Goal: Task Accomplishment & Management: Complete application form

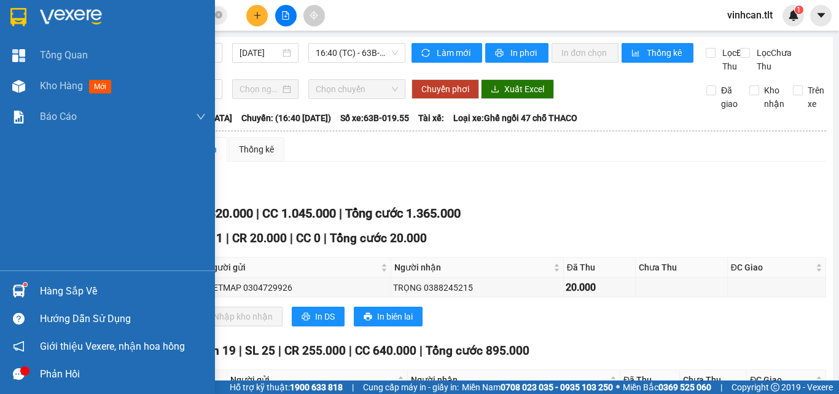
click at [29, 285] on div at bounding box center [19, 291] width 22 height 22
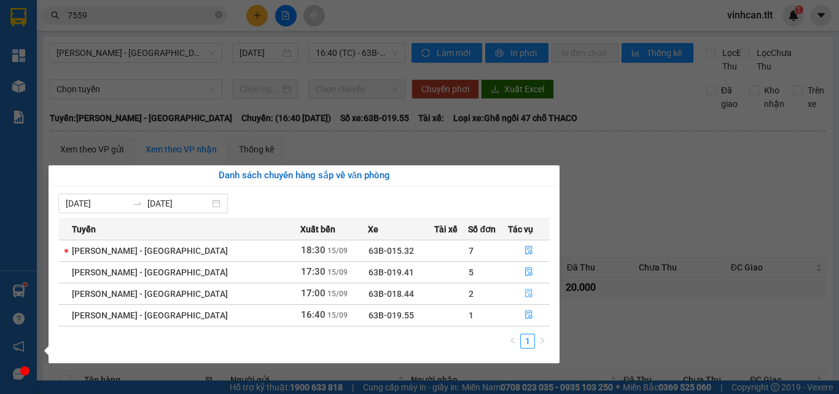
click at [525, 294] on icon "file-done" at bounding box center [528, 293] width 7 height 9
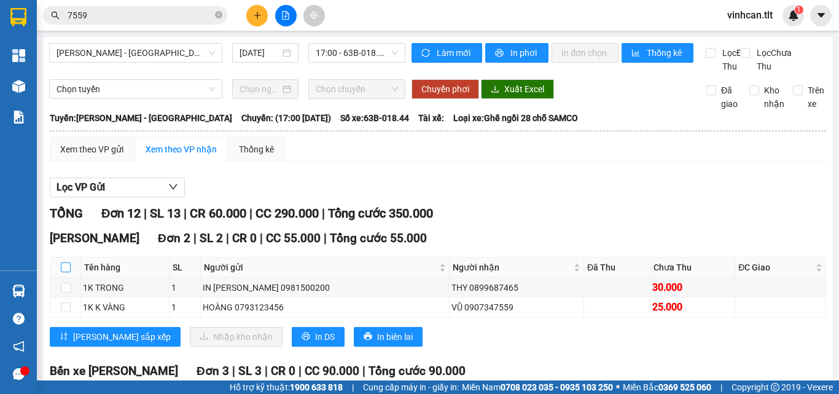
click at [64, 272] on input "checkbox" at bounding box center [66, 267] width 10 height 10
checkbox input "true"
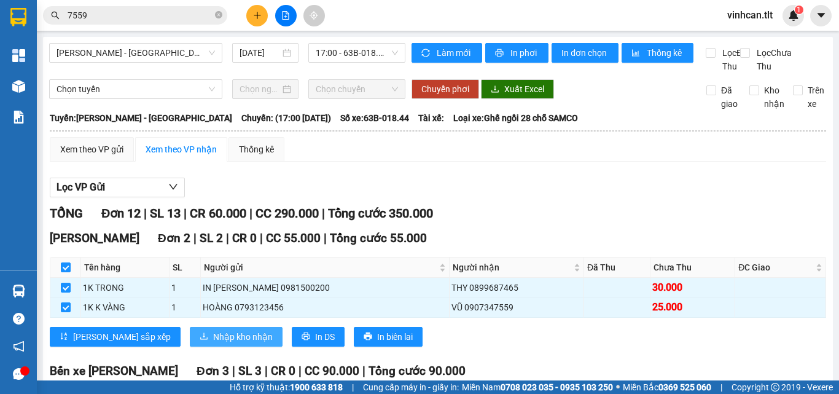
click at [213, 343] on span "Nhập kho nhận" at bounding box center [243, 337] width 60 height 14
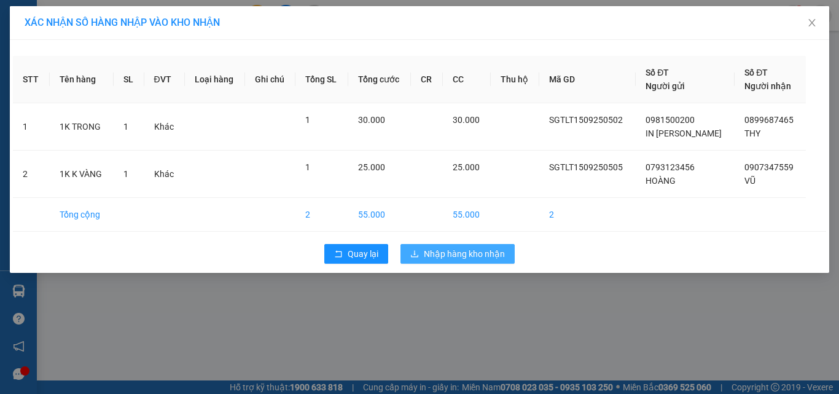
click at [488, 248] on span "Nhập hàng kho nhận" at bounding box center [464, 254] width 81 height 14
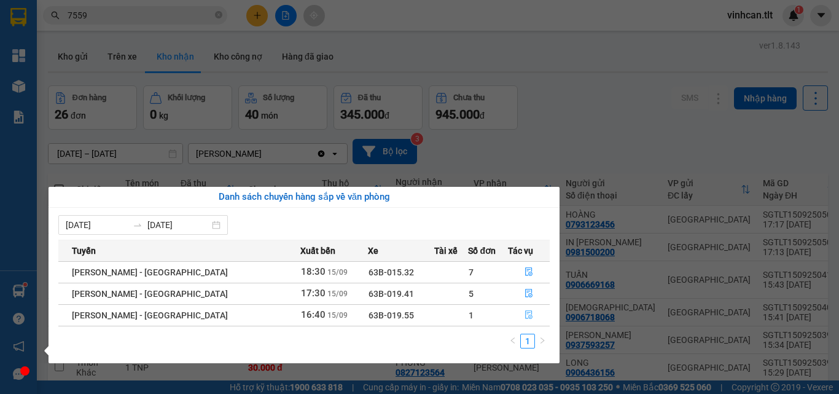
click at [525, 312] on icon "file-done" at bounding box center [528, 315] width 7 height 9
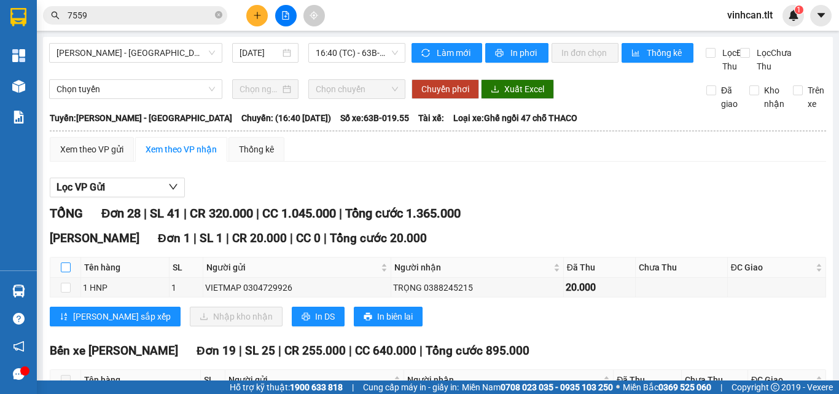
click at [61, 272] on input "checkbox" at bounding box center [66, 267] width 10 height 10
checkbox input "true"
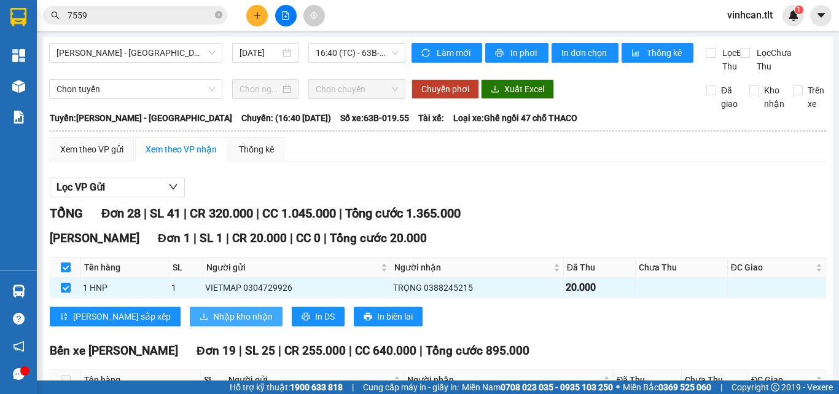
click at [213, 323] on span "Nhập kho nhận" at bounding box center [243, 317] width 60 height 14
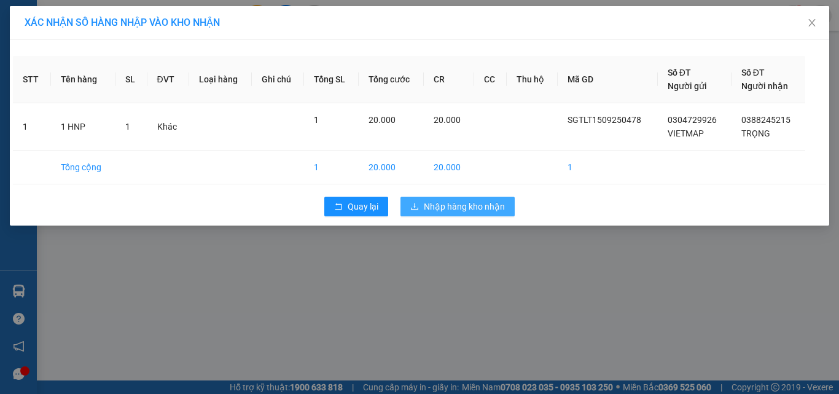
click at [474, 208] on span "Nhập hàng kho nhận" at bounding box center [464, 207] width 81 height 14
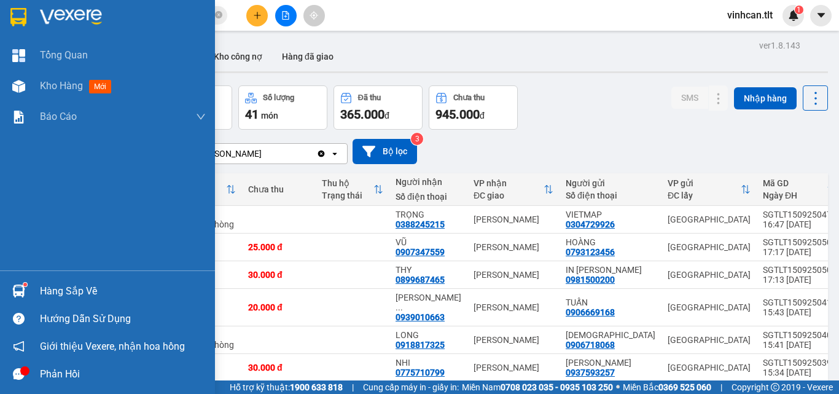
click at [27, 295] on div at bounding box center [19, 291] width 22 height 22
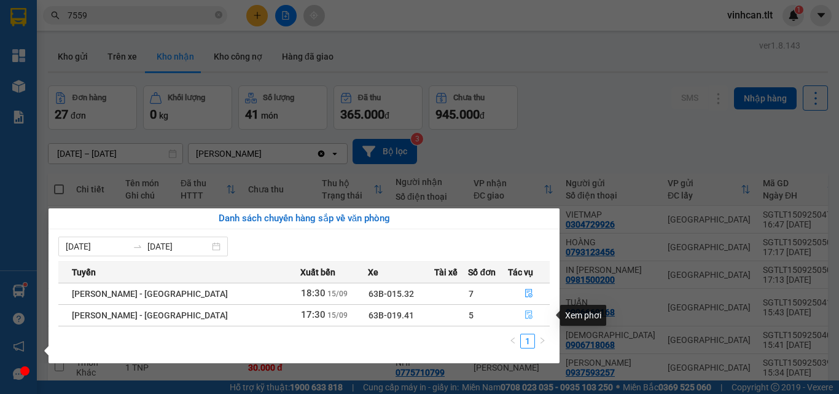
click at [515, 313] on button "button" at bounding box center [529, 315] width 41 height 20
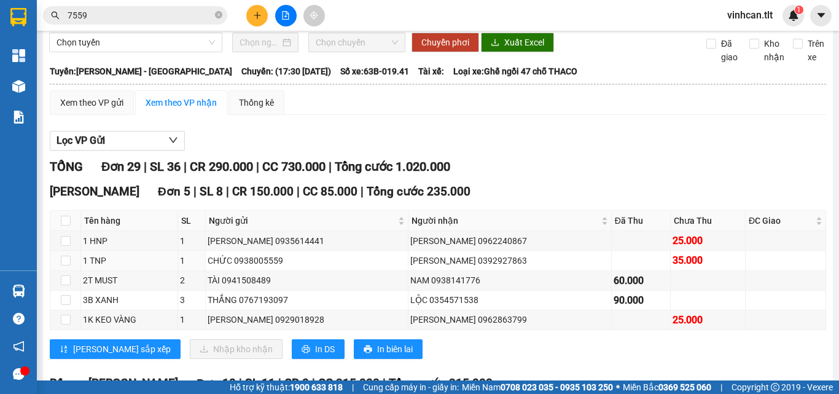
scroll to position [61, 0]
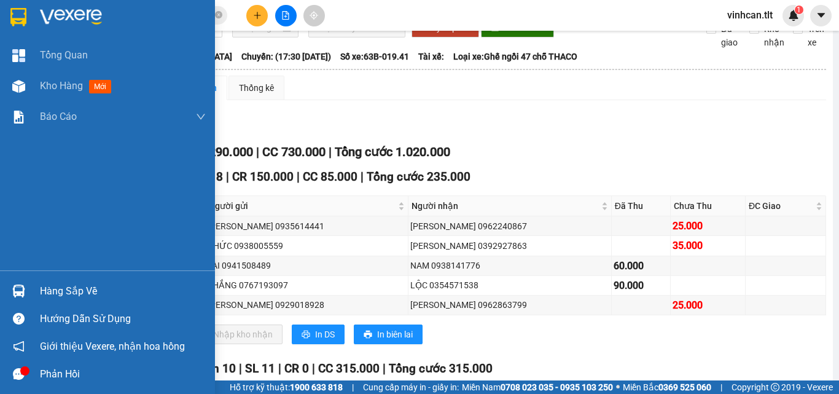
click at [18, 281] on div at bounding box center [19, 291] width 22 height 22
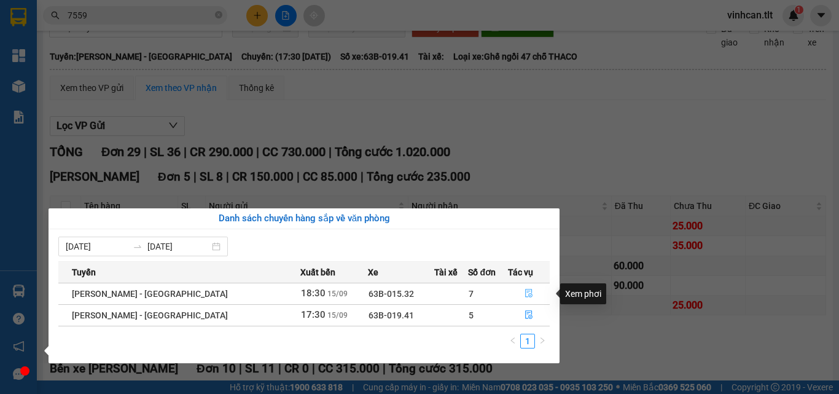
click at [511, 291] on button "button" at bounding box center [529, 294] width 41 height 20
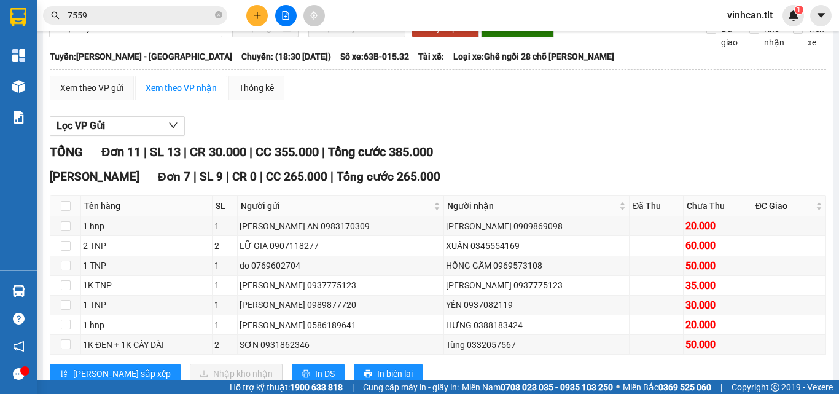
click at [167, 16] on input "7559" at bounding box center [140, 16] width 145 height 14
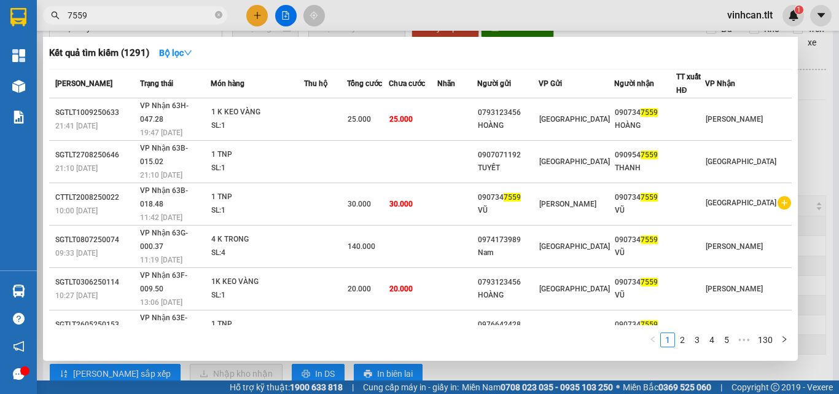
click at [167, 16] on input "7559" at bounding box center [140, 16] width 145 height 14
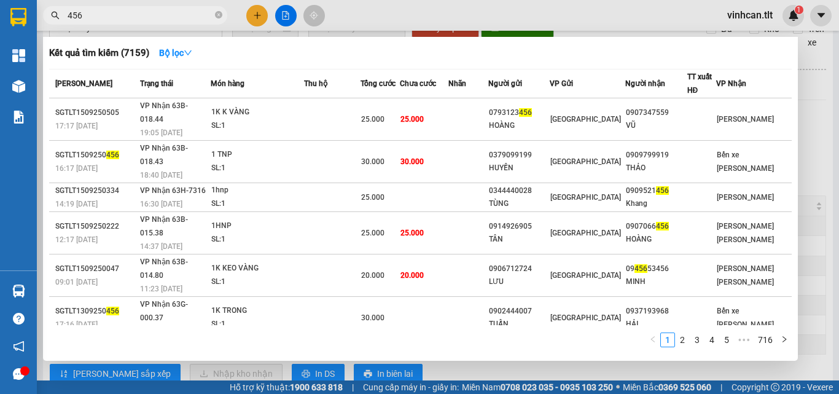
type input "456"
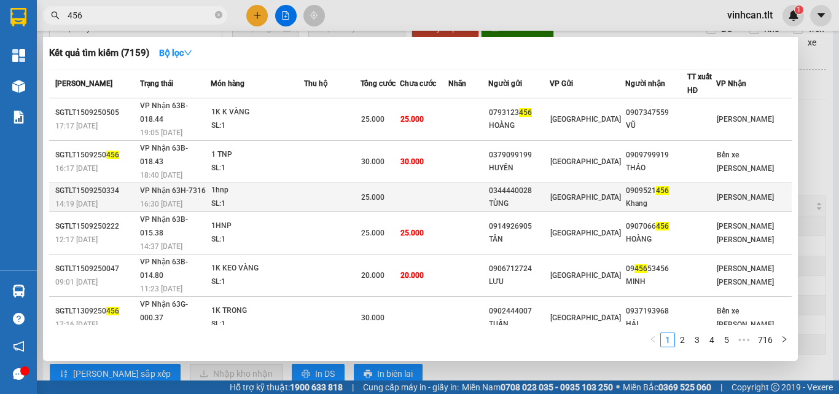
click at [227, 184] on div "1hnp" at bounding box center [257, 191] width 92 height 14
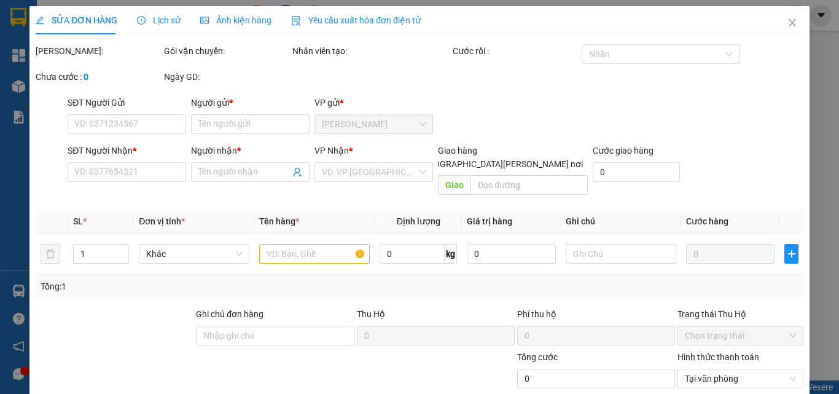
type input "0344440028"
type input "TÙNG"
type input "0909521456"
type input "Khang"
type input "25.000"
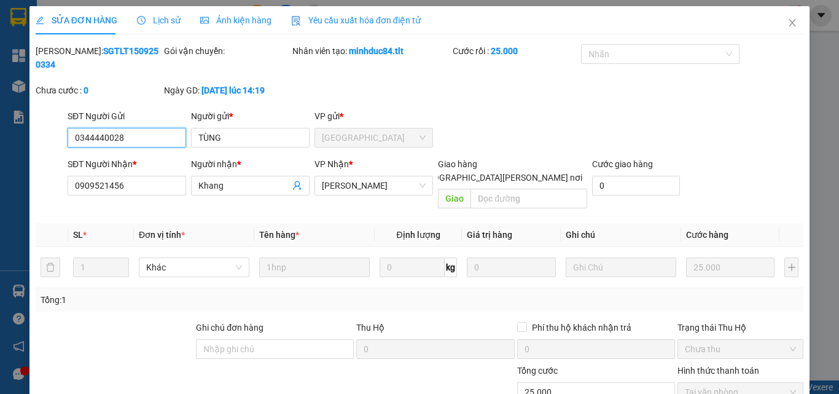
scroll to position [60, 0]
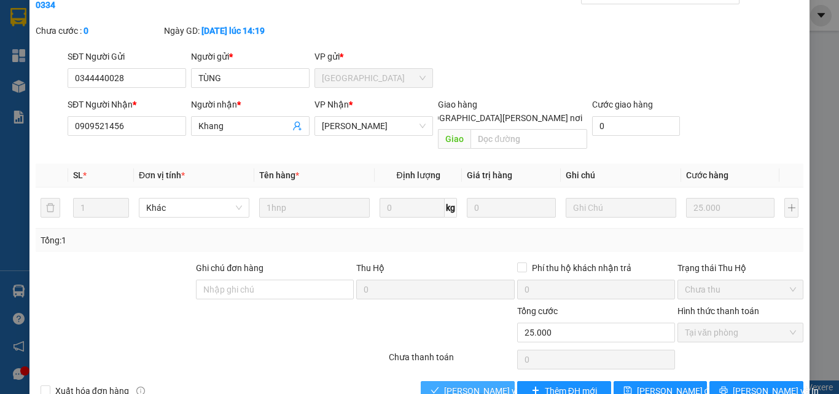
click at [452, 384] on span "[PERSON_NAME] và [PERSON_NAME] hàng" at bounding box center [527, 391] width 166 height 14
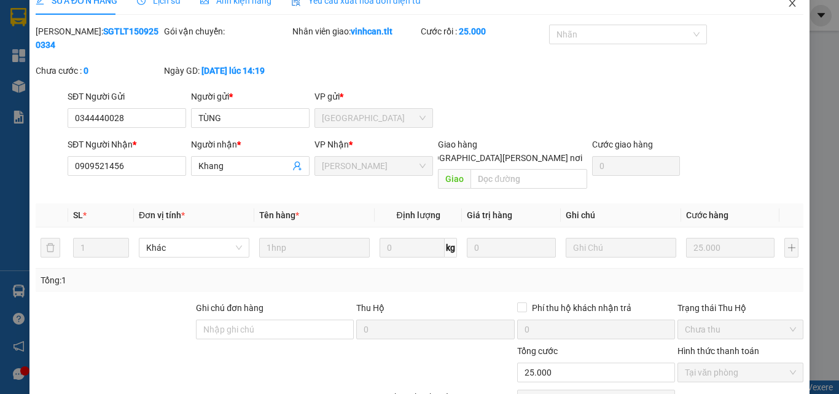
scroll to position [0, 0]
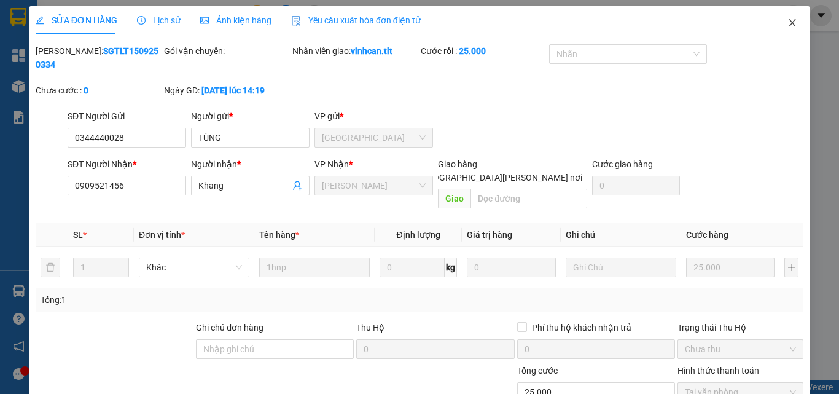
click at [788, 21] on icon "close" at bounding box center [793, 23] width 10 height 10
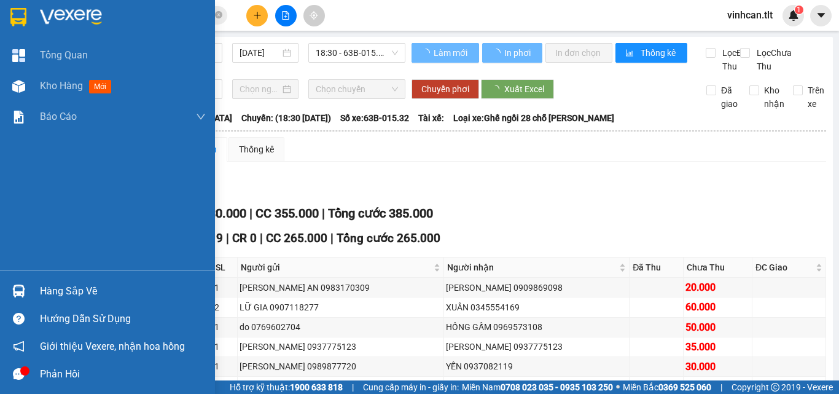
click at [19, 286] on img at bounding box center [18, 290] width 13 height 13
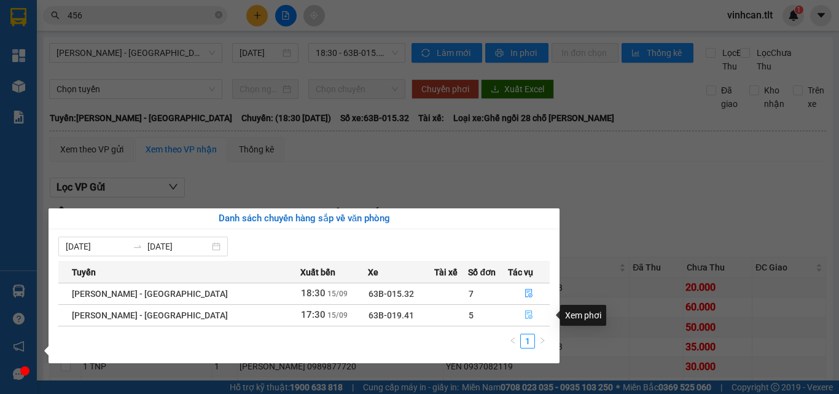
click at [525, 316] on icon "file-done" at bounding box center [529, 314] width 9 height 9
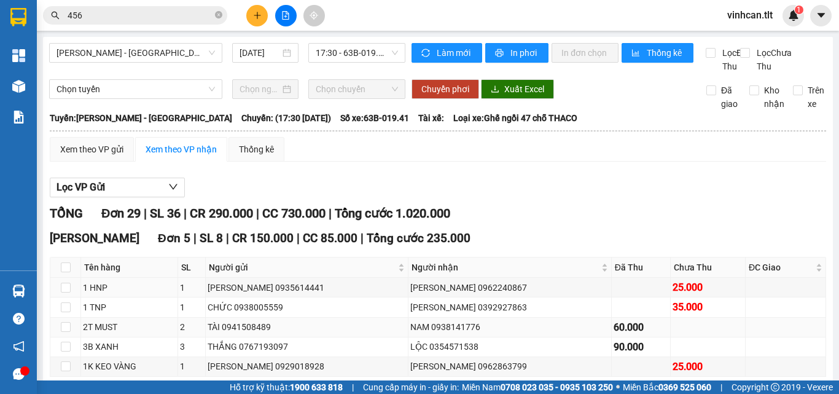
scroll to position [61, 0]
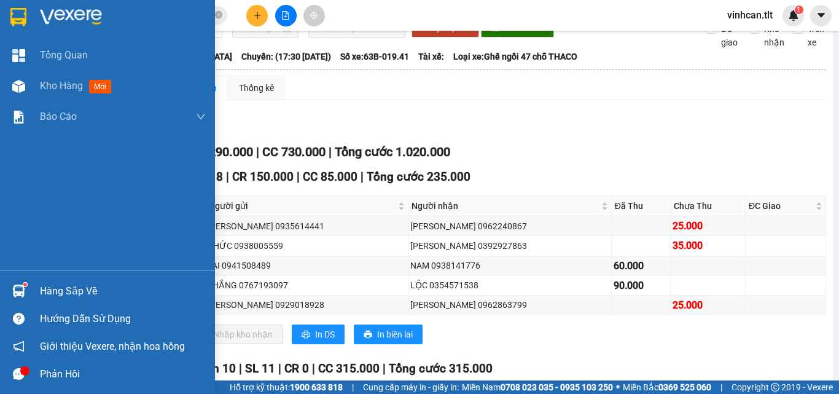
click at [18, 289] on img at bounding box center [18, 290] width 13 height 13
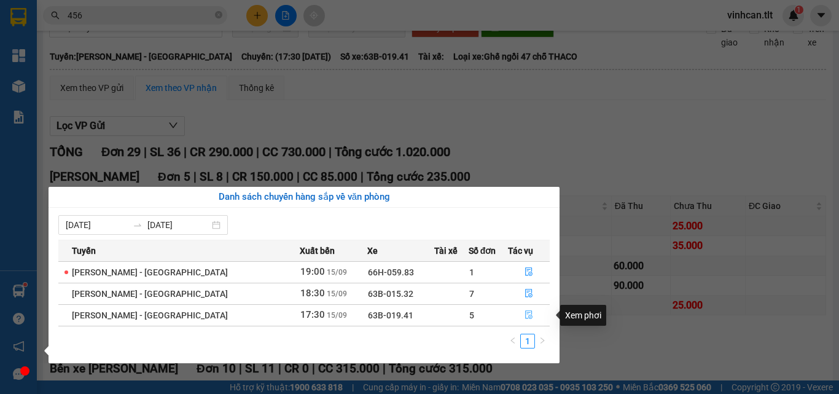
click at [514, 312] on button "button" at bounding box center [529, 315] width 41 height 20
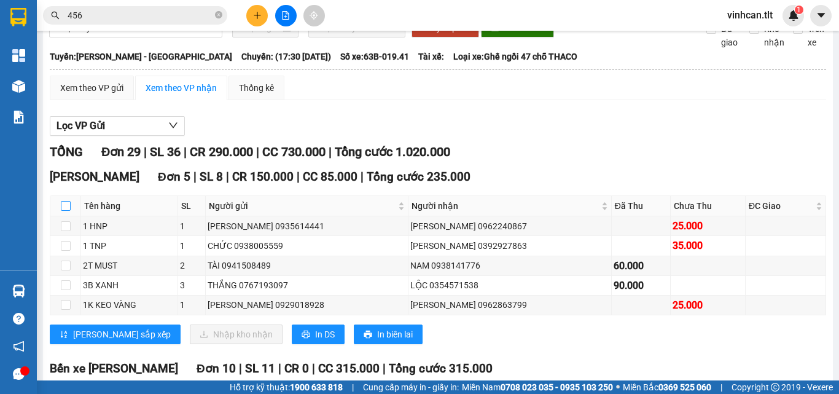
click at [65, 211] on input "checkbox" at bounding box center [66, 206] width 10 height 10
checkbox input "true"
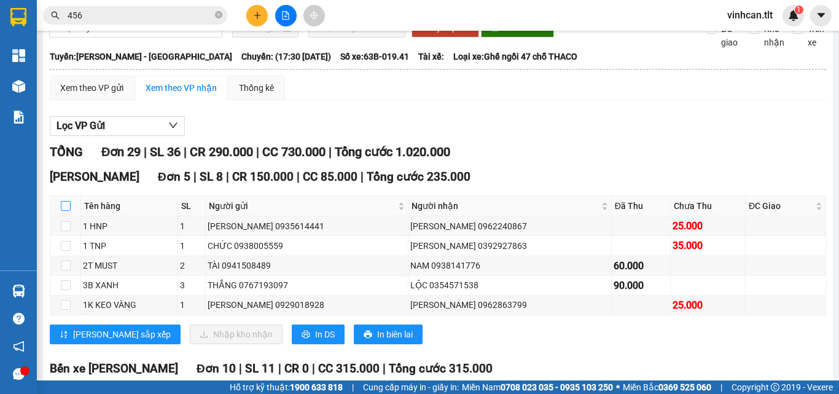
checkbox input "true"
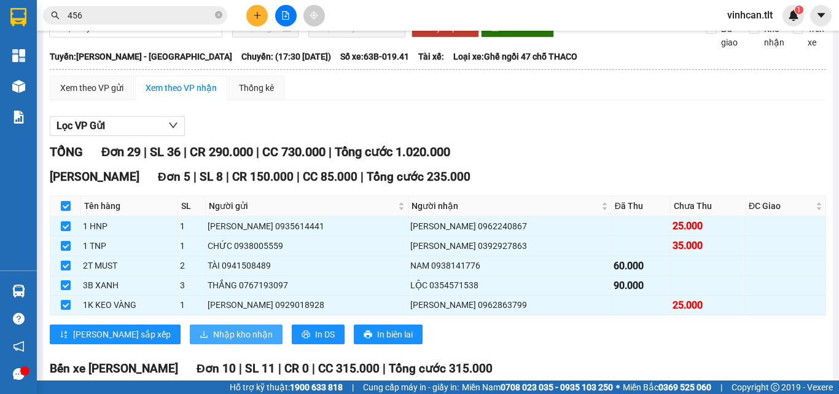
click at [190, 343] on button "Nhập kho nhận" at bounding box center [236, 334] width 93 height 20
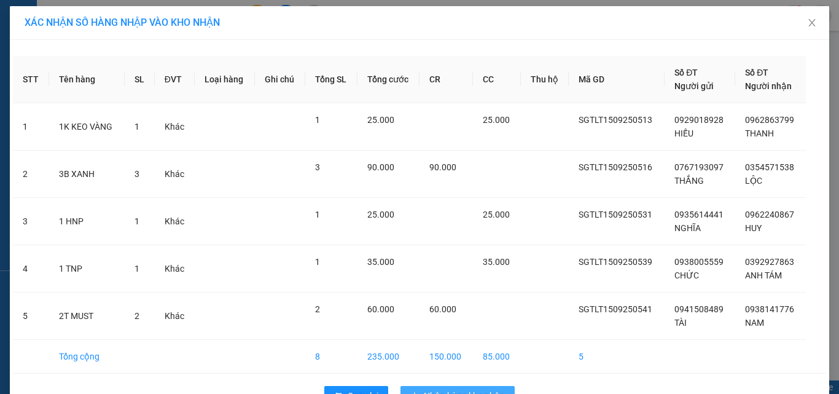
click at [445, 388] on button "Nhập hàng kho nhận" at bounding box center [458, 396] width 114 height 20
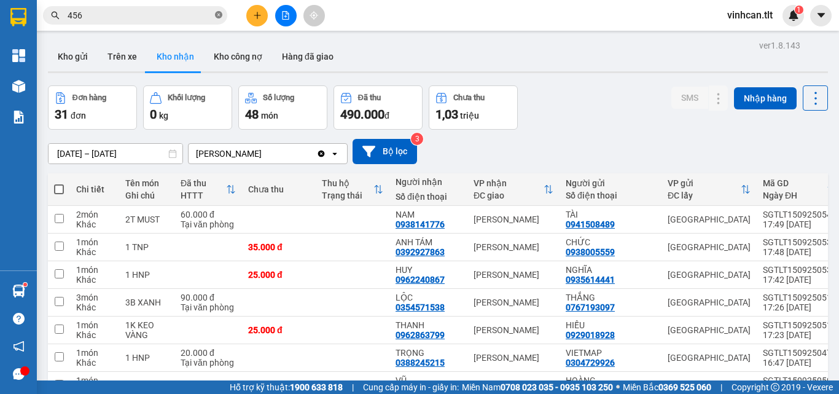
click at [217, 14] on icon "close-circle" at bounding box center [218, 14] width 7 height 7
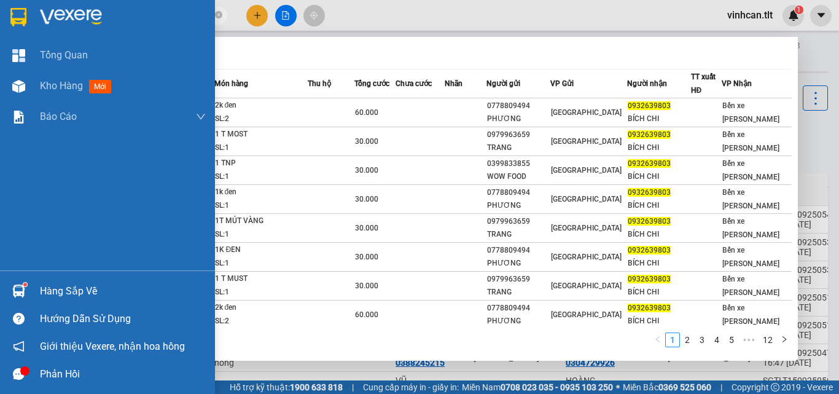
click at [31, 287] on div "Hàng sắp về" at bounding box center [107, 291] width 215 height 28
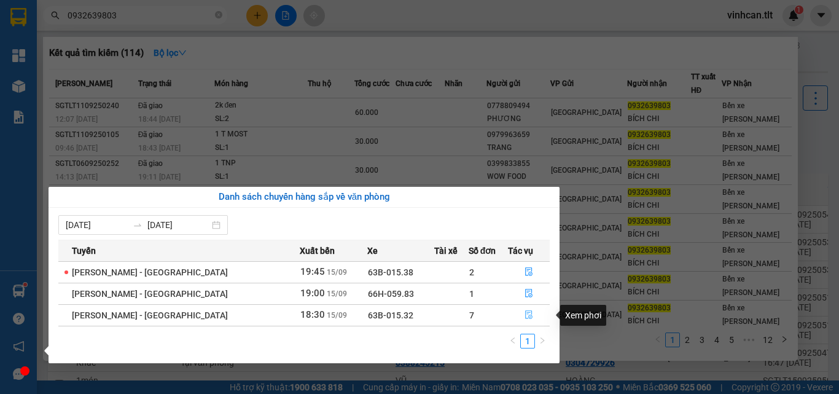
click at [526, 311] on icon "file-done" at bounding box center [529, 314] width 9 height 9
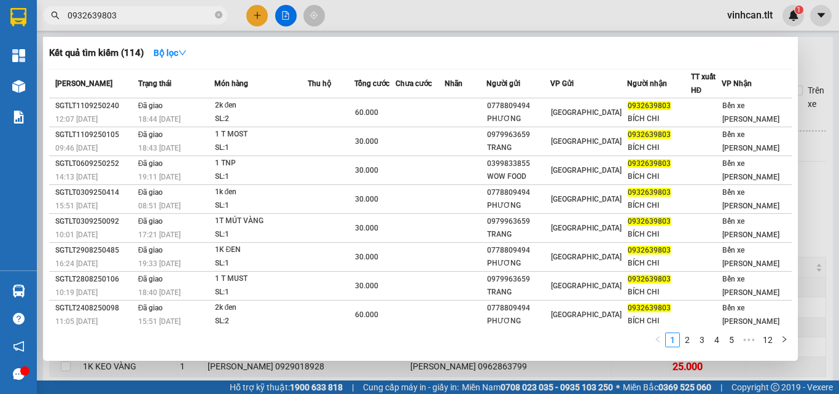
click at [812, 201] on div at bounding box center [419, 197] width 839 height 394
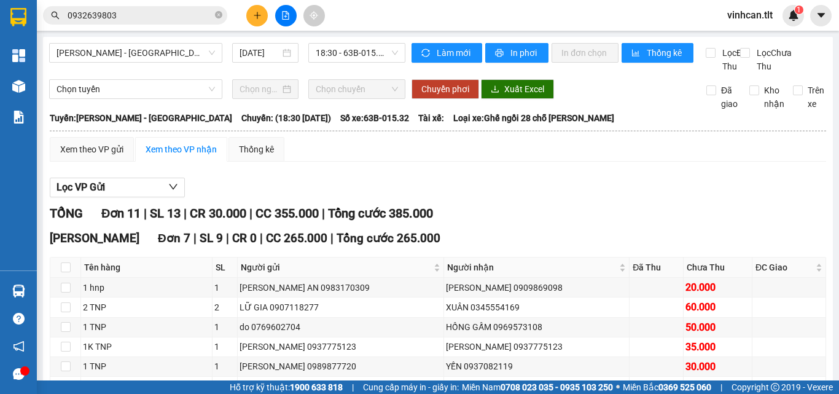
scroll to position [123, 0]
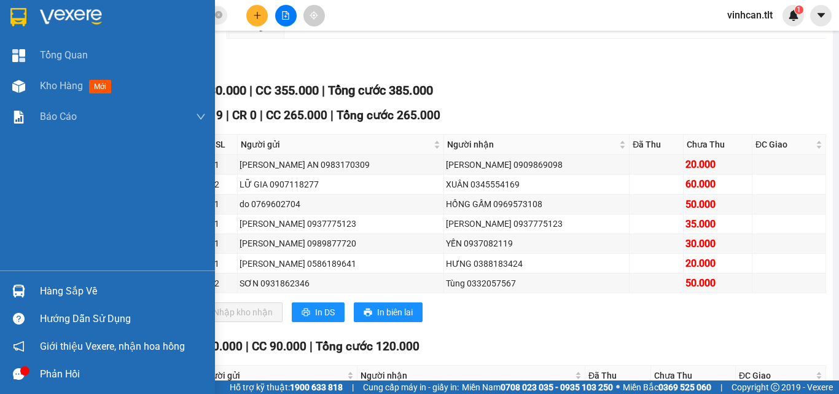
click at [5, 288] on div "Hàng sắp về" at bounding box center [107, 291] width 215 height 28
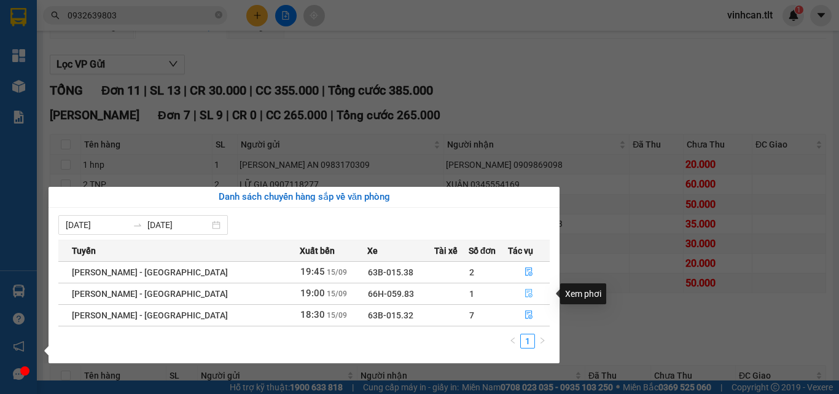
click at [523, 288] on button "button" at bounding box center [529, 294] width 41 height 20
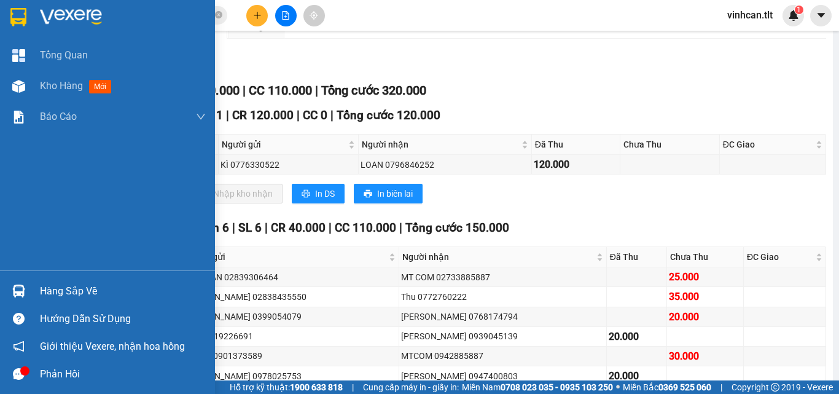
click at [10, 289] on div at bounding box center [19, 291] width 22 height 22
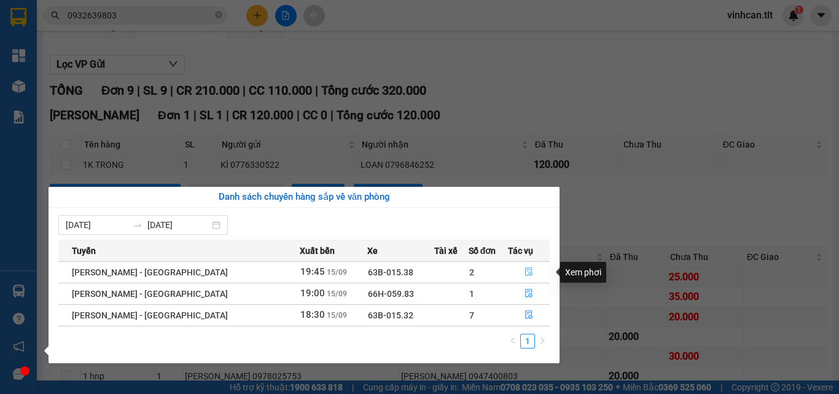
click at [527, 267] on icon "file-done" at bounding box center [529, 271] width 9 height 9
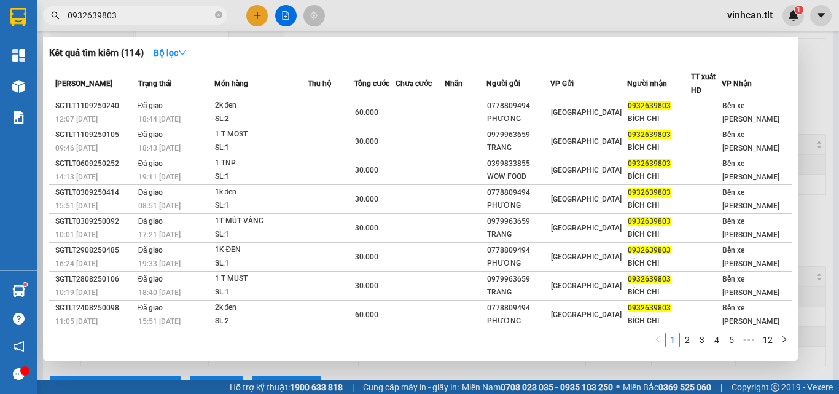
click at [143, 14] on input "0932639803" at bounding box center [140, 16] width 145 height 14
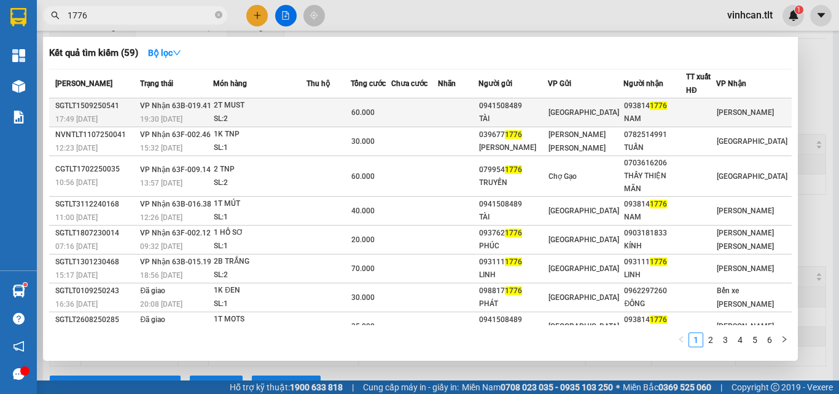
type input "1776"
click at [182, 108] on span "[PERSON_NAME] 63B-019.41" at bounding box center [175, 105] width 71 height 9
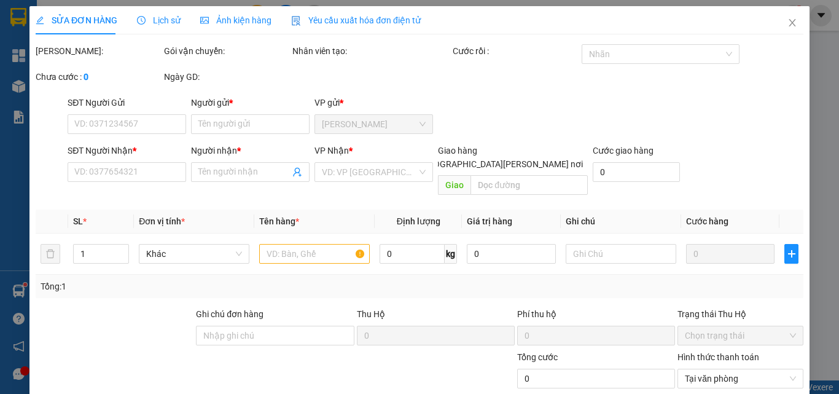
type input "0941508489"
type input "TÀI"
type input "0938141776"
type input "NAM"
type input "60.000"
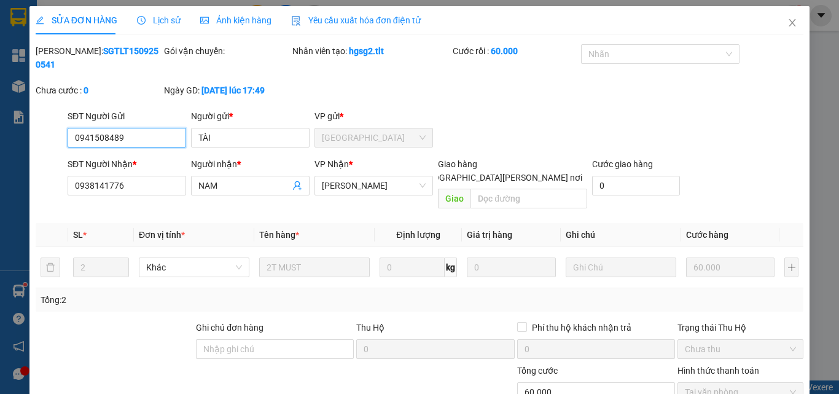
scroll to position [63, 0]
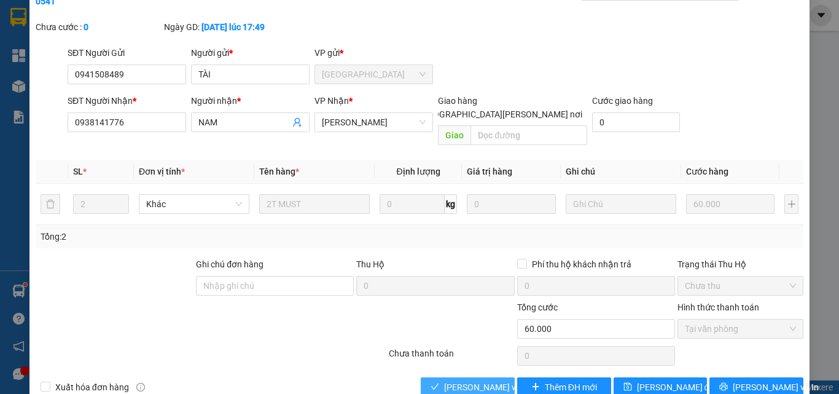
drag, startPoint x: 467, startPoint y: 347, endPoint x: 468, endPoint y: 353, distance: 6.9
click at [467, 348] on div "Total Paid Fee 60.000 Total UnPaid Fee 0 Cash Collection Total Fee Mã ĐH: SGTLT…" at bounding box center [420, 189] width 768 height 416
click at [468, 380] on span "[PERSON_NAME] và [PERSON_NAME] hàng" at bounding box center [527, 387] width 166 height 14
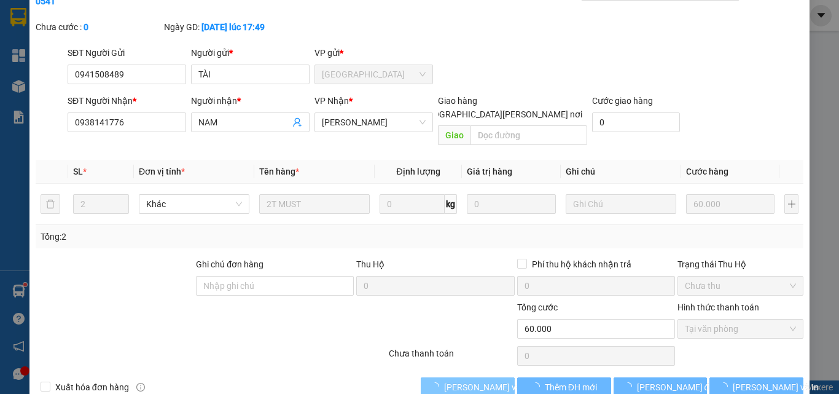
click at [468, 380] on span "[PERSON_NAME] và [PERSON_NAME] hàng" at bounding box center [527, 387] width 166 height 14
